Goal: Find specific page/section: Find specific page/section

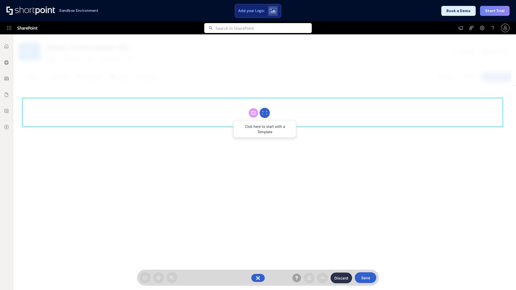
click at [265, 113] on circle at bounding box center [265, 113] width 10 height 10
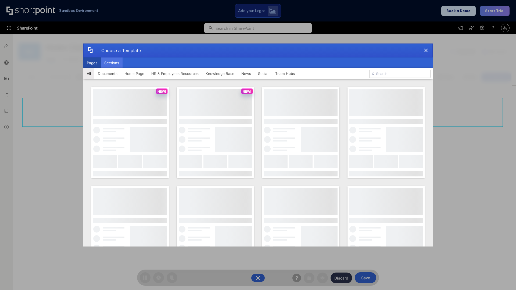
click at [112, 63] on button "Sections" at bounding box center [112, 63] width 22 height 11
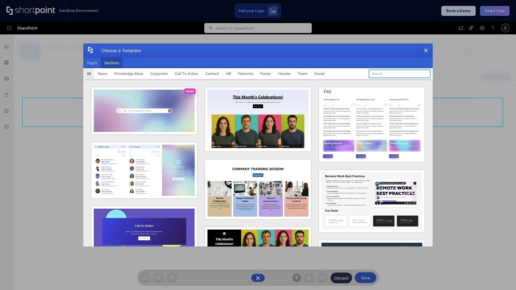
type input "HR"
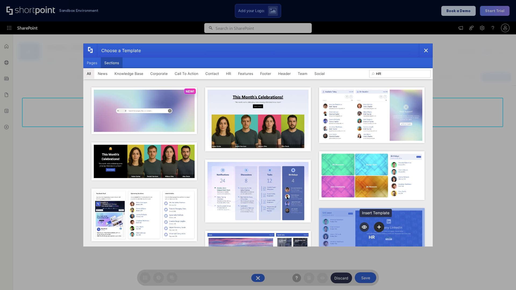
click at [377, 225] on icon "template selector" at bounding box center [379, 227] width 4 height 4
